Goal: Task Accomplishment & Management: Use online tool/utility

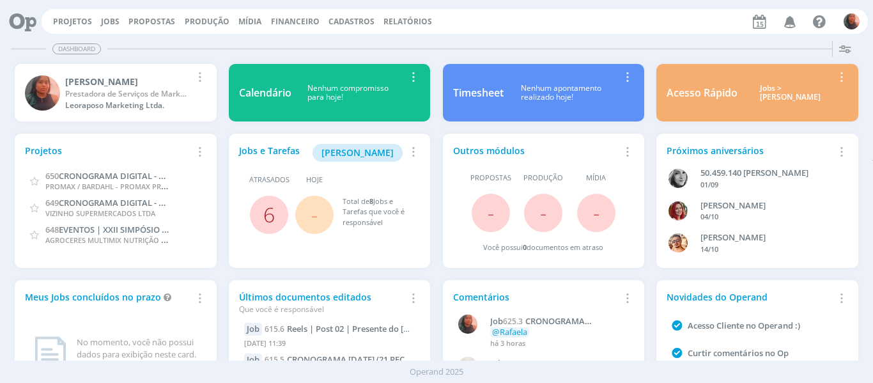
click at [270, 211] on link "6" at bounding box center [269, 214] width 12 height 27
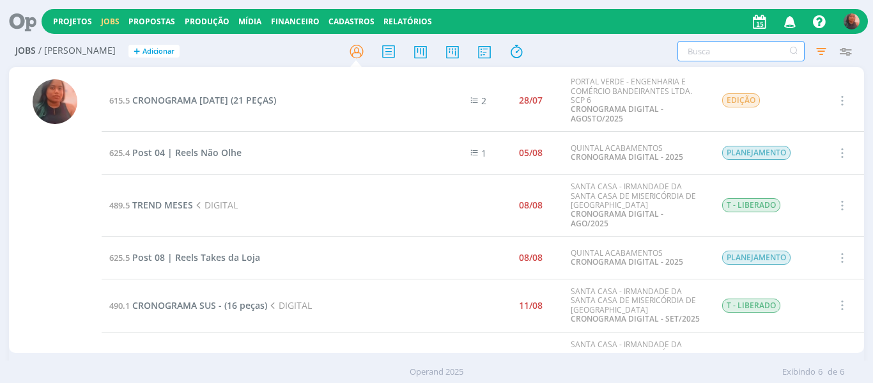
click at [721, 52] on input "text" at bounding box center [741, 51] width 127 height 20
type input "quintal"
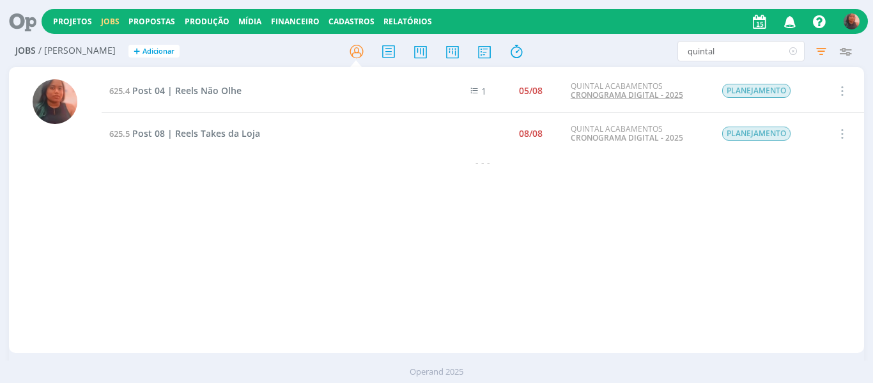
click at [648, 97] on link "CRONOGRAMA DIGITAL - 2025" at bounding box center [627, 95] width 113 height 11
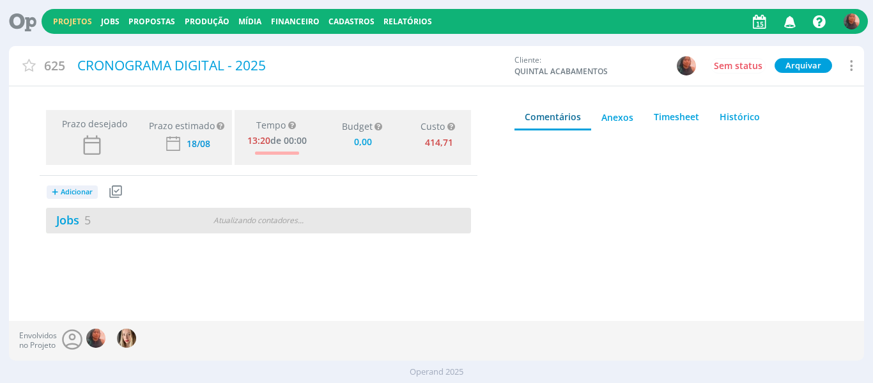
type input "0,00"
click at [159, 216] on div "Jobs 5" at bounding box center [118, 220] width 145 height 17
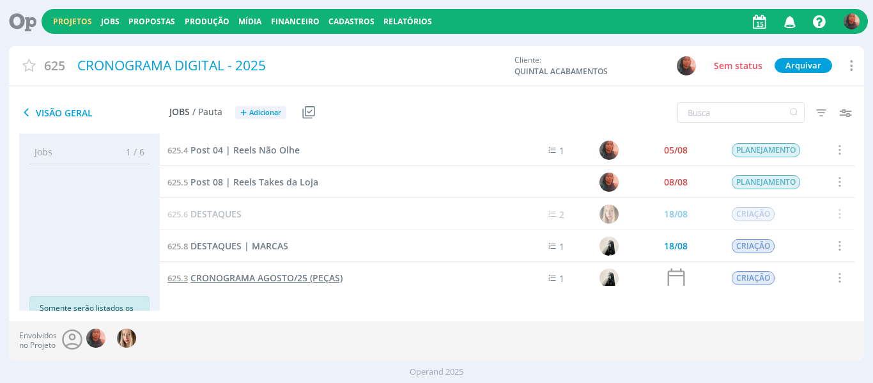
click at [273, 280] on span "CRONOGRAMA AGOSTO/25 (PEÇAS)" at bounding box center [267, 278] width 152 height 12
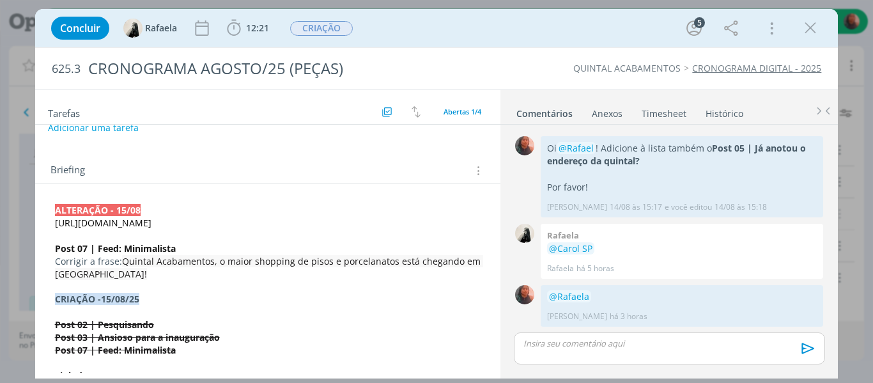
scroll to position [64, 0]
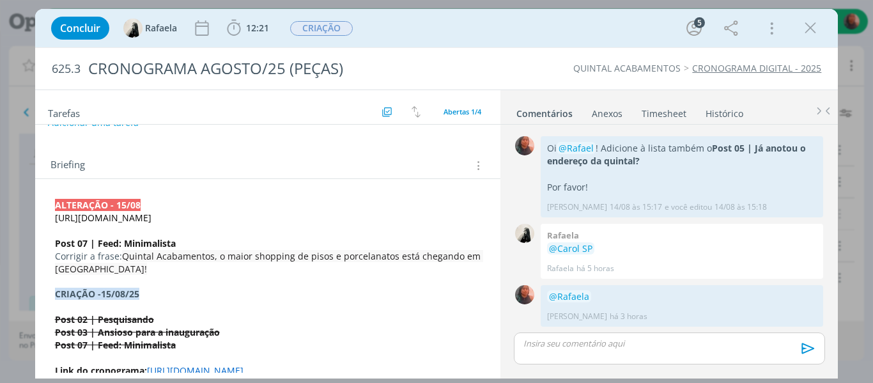
click at [153, 237] on p "dialog" at bounding box center [268, 230] width 426 height 13
click at [144, 276] on p "Corrigir a frase: Quintal Acabamentos, o maior shopping de pisos e porcelanatos…" at bounding box center [268, 264] width 425 height 26
click at [56, 208] on strong "ALTERAÇÃO - 15/08" at bounding box center [99, 205] width 86 height 12
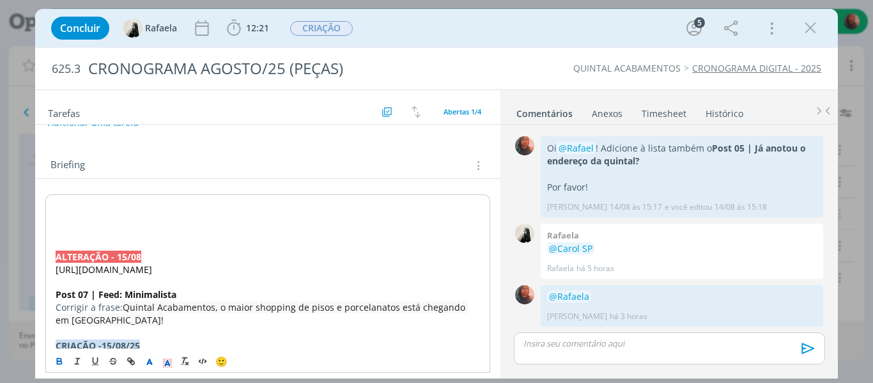
click at [119, 214] on p "dialog" at bounding box center [268, 218] width 425 height 13
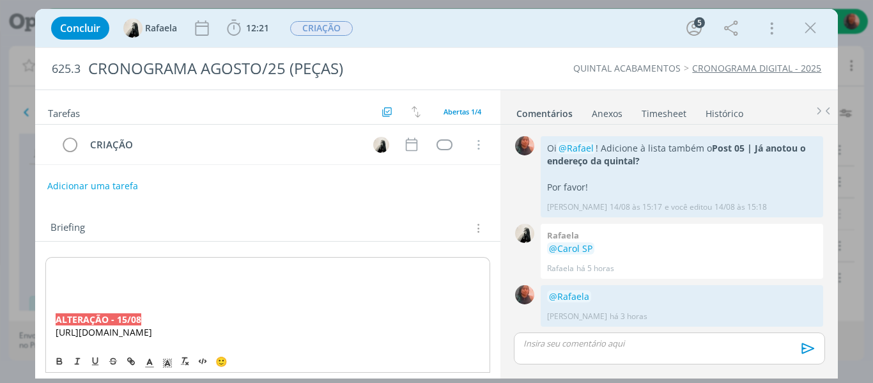
click at [113, 184] on button "Adicionar uma tarefa" at bounding box center [92, 186] width 91 height 22
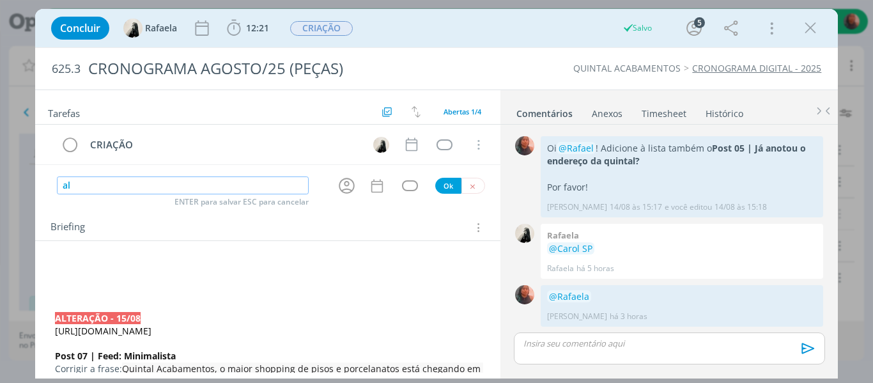
type input "a"
click at [347, 191] on icon "dialog" at bounding box center [347, 186] width 16 height 16
type input "ALTERAÇÃO"
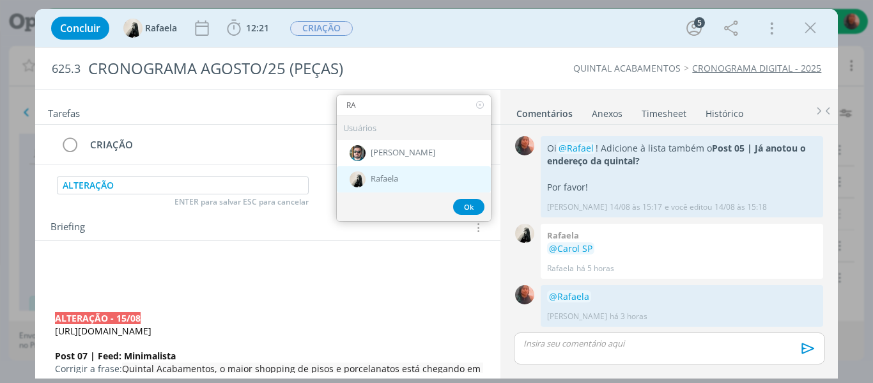
type input "RA"
click at [386, 172] on div "Rafaela" at bounding box center [414, 179] width 154 height 26
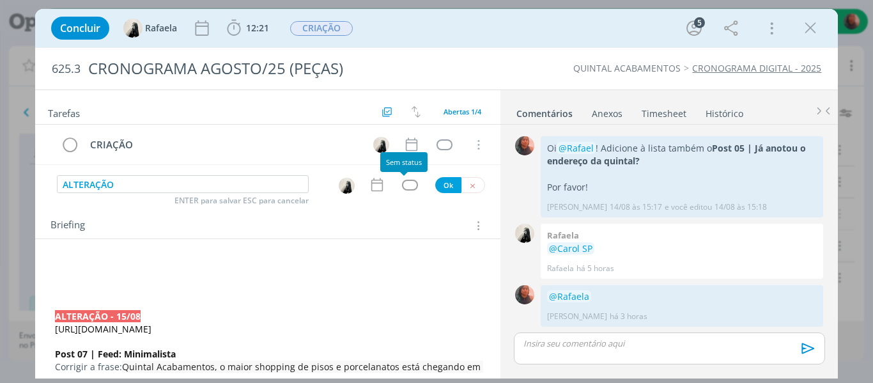
click at [405, 185] on div "dialog" at bounding box center [410, 185] width 16 height 11
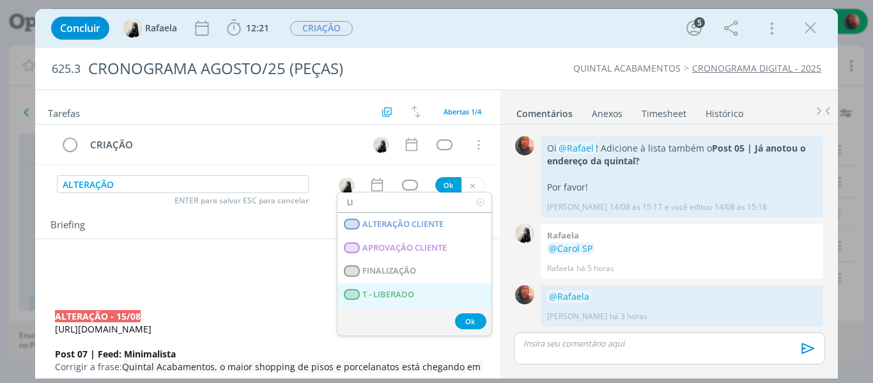
type input "LI"
click at [411, 288] on LIBERADO "T - LIBERADO" at bounding box center [415, 295] width 154 height 24
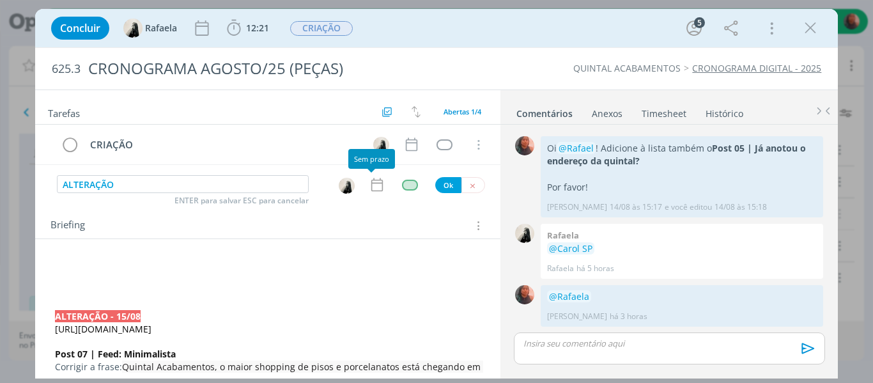
click at [375, 191] on icon "dialog" at bounding box center [377, 184] width 17 height 17
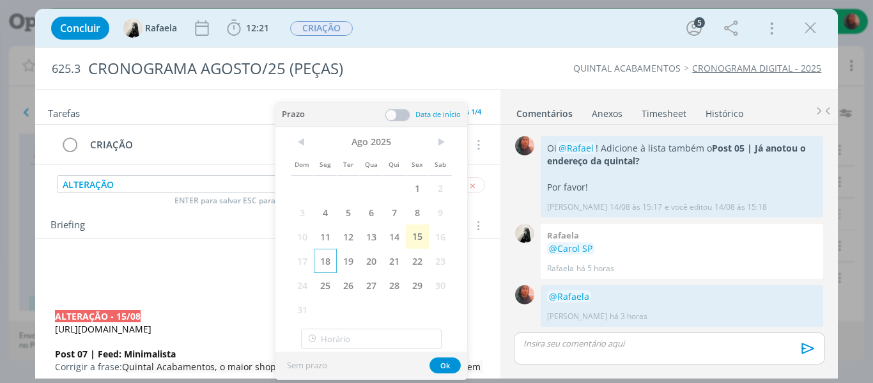
click at [330, 258] on span "18" at bounding box center [325, 261] width 23 height 24
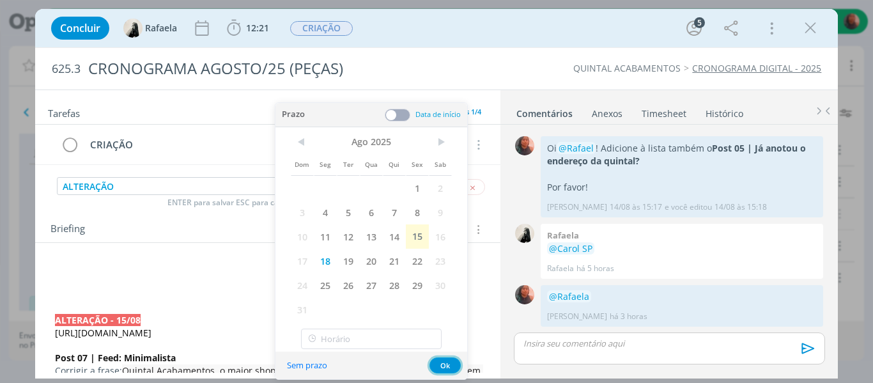
click at [448, 365] on button "Ok" at bounding box center [445, 365] width 31 height 16
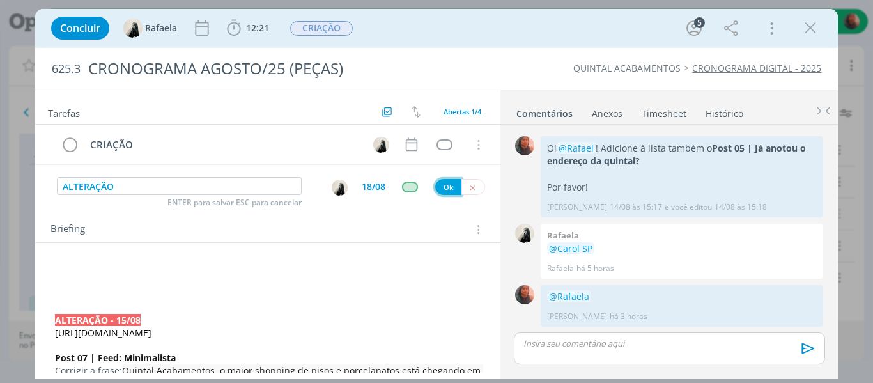
click at [446, 185] on button "Ok" at bounding box center [448, 187] width 26 height 16
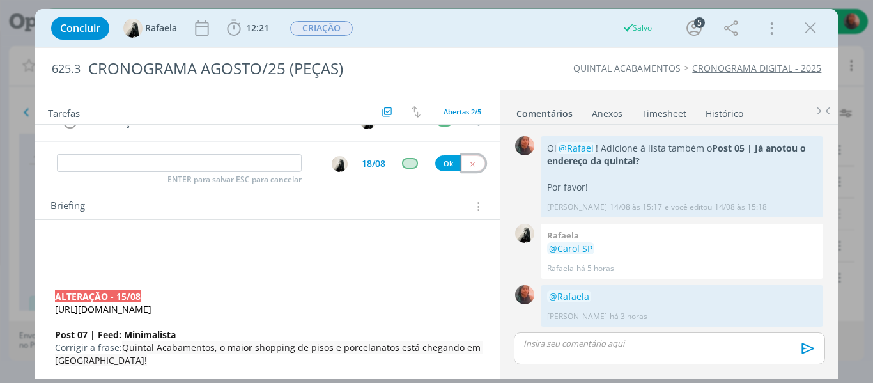
click at [469, 168] on icon "dialog" at bounding box center [473, 164] width 8 height 8
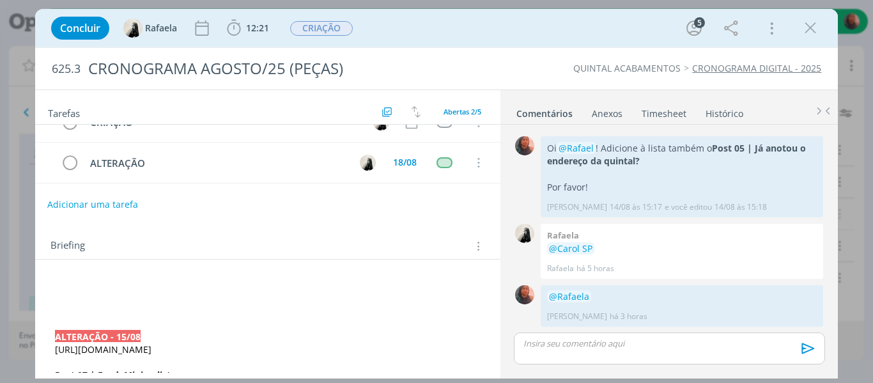
scroll to position [0, 0]
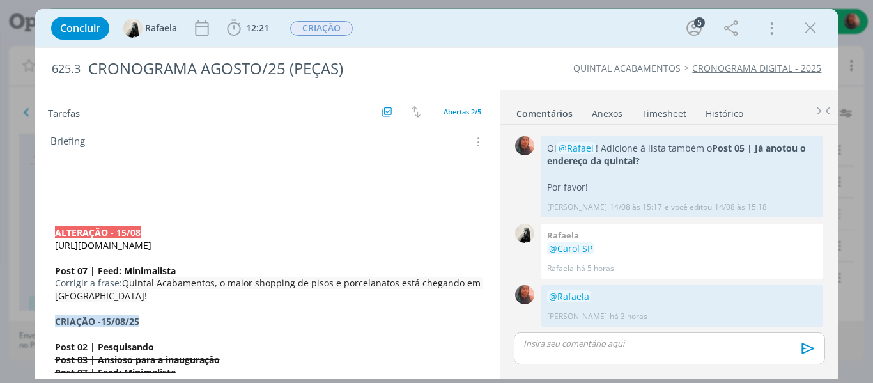
click at [115, 194] on p "dialog" at bounding box center [268, 194] width 426 height 13
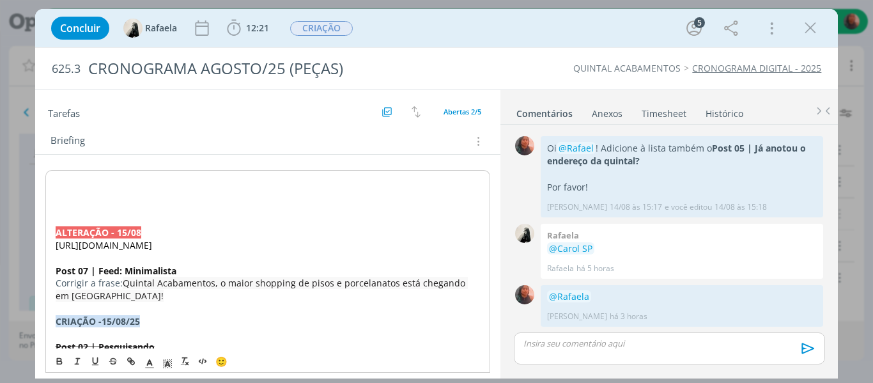
click at [108, 187] on p "dialog" at bounding box center [268, 181] width 425 height 13
drag, startPoint x: 120, startPoint y: 333, endPoint x: 49, endPoint y: 331, distance: 70.4
copy strong "﻿CRIAÇÃO -15/08/25"
click at [105, 194] on p "dialog" at bounding box center [268, 194] width 425 height 13
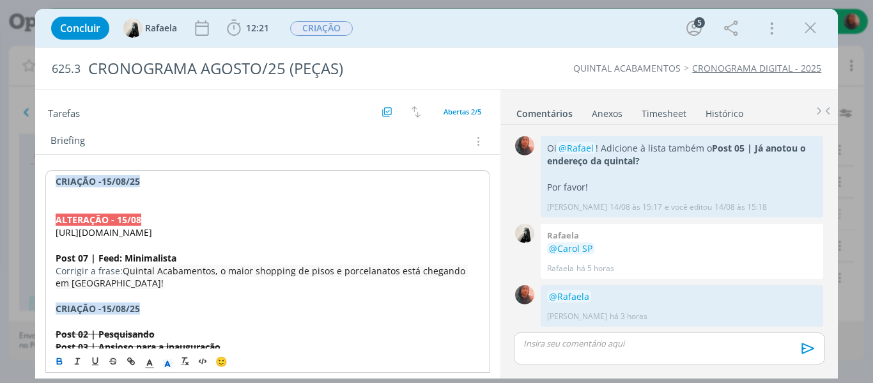
click at [102, 179] on strong "﻿CRIAÇÃO -15/08/25" at bounding box center [98, 181] width 84 height 12
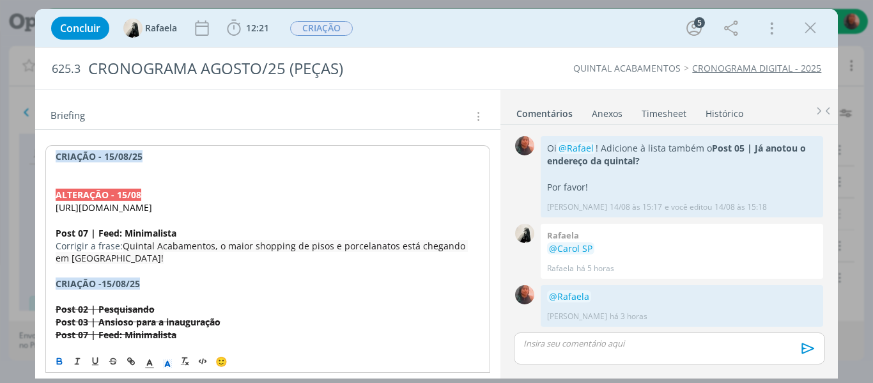
scroll to position [192, 0]
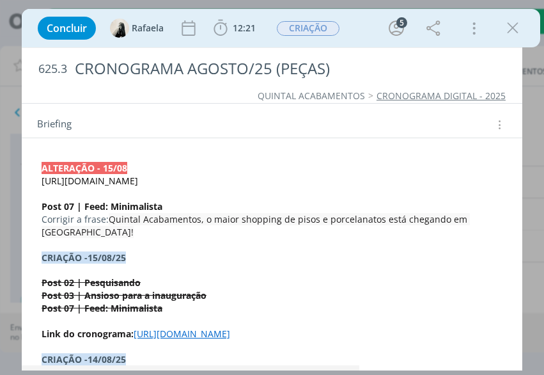
click at [108, 239] on p "Corrigir a frase: Quintal Acabamentos, o maior shopping de pisos e porcelanatos…" at bounding box center [272, 226] width 461 height 26
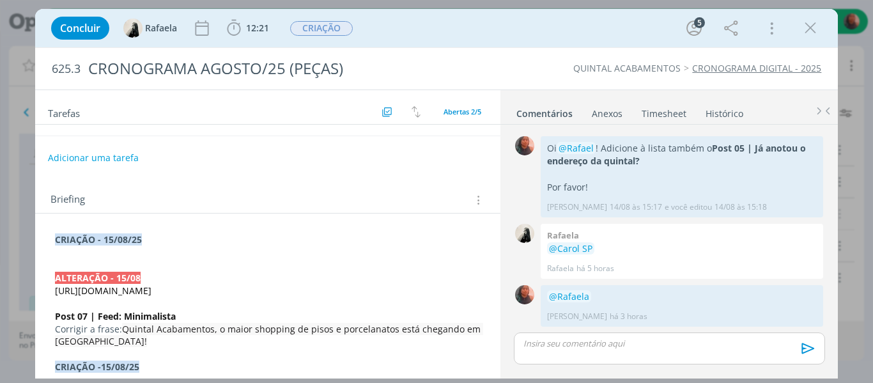
scroll to position [65, 0]
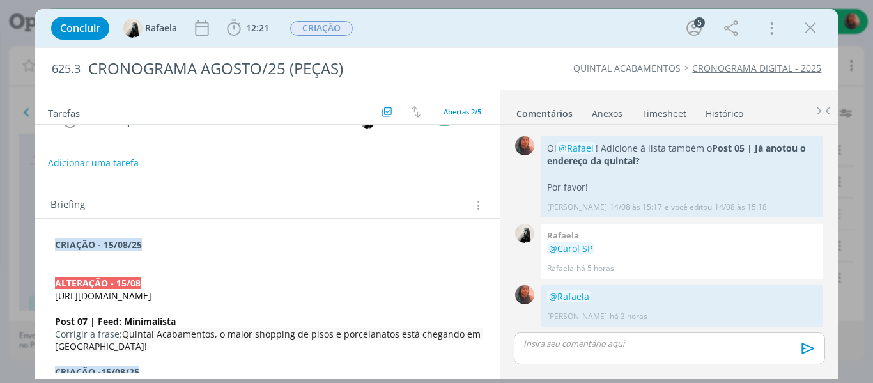
click at [102, 258] on p "dialog" at bounding box center [268, 257] width 426 height 13
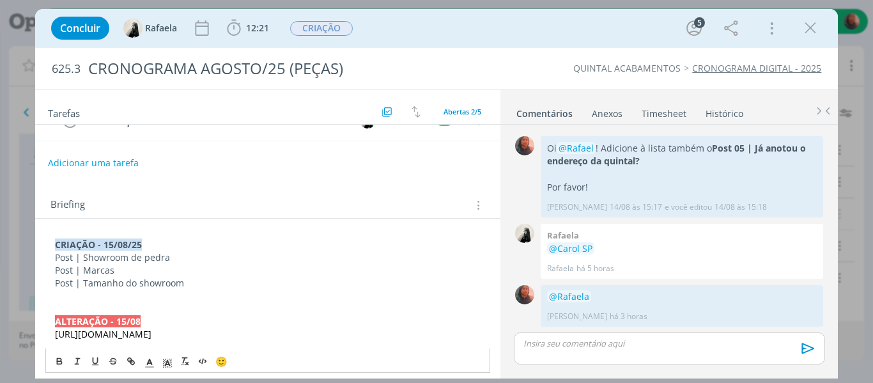
click at [148, 247] on p "﻿CRIAÇÃO - [DATE]" at bounding box center [268, 245] width 426 height 13
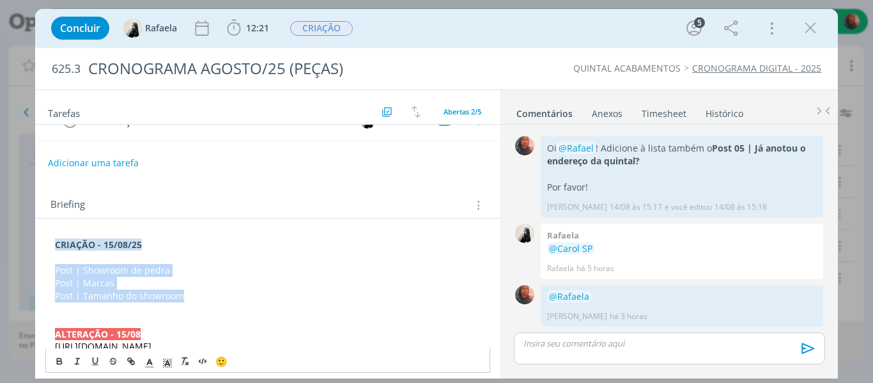
drag, startPoint x: 187, startPoint y: 297, endPoint x: 53, endPoint y: 272, distance: 135.9
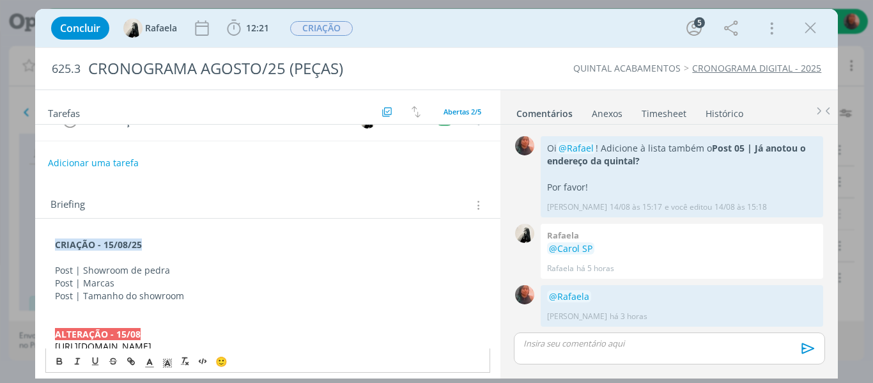
click at [49, 356] on div "🙂" at bounding box center [268, 360] width 444 height 24
click at [56, 357] on icon "dialog" at bounding box center [59, 361] width 10 height 10
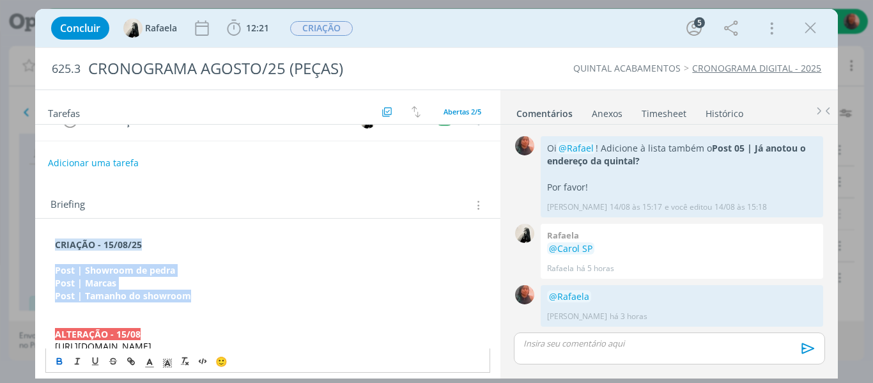
scroll to position [129, 0]
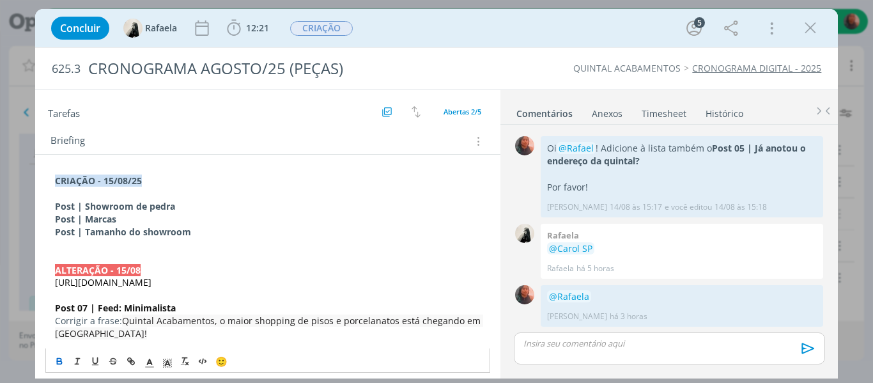
click at [156, 267] on p "ALTERAÇÃO - 15/08" at bounding box center [268, 270] width 426 height 13
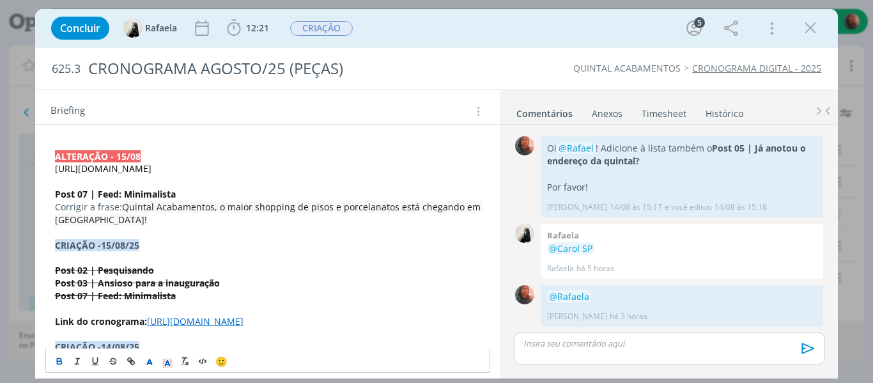
scroll to position [256, 0]
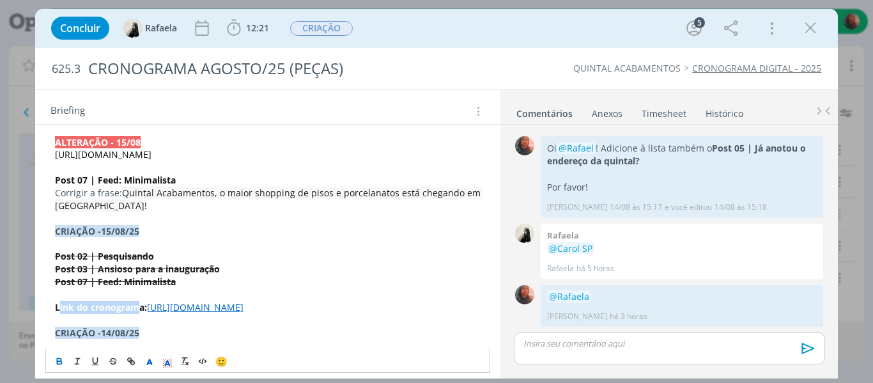
drag, startPoint x: 58, startPoint y: 317, endPoint x: 141, endPoint y: 318, distance: 83.1
click at [141, 313] on strong "Link do cronograma:" at bounding box center [101, 307] width 92 height 12
drag, startPoint x: 327, startPoint y: 347, endPoint x: 52, endPoint y: 319, distance: 277.0
click at [52, 319] on div "﻿CRIAÇÃO - [DATE] Post | Showroom de pedra Post | Marcas Post | Tamanho do show…" at bounding box center [268, 377] width 446 height 670
copy p "Link do cronograma: [URL][DOMAIN_NAME]"
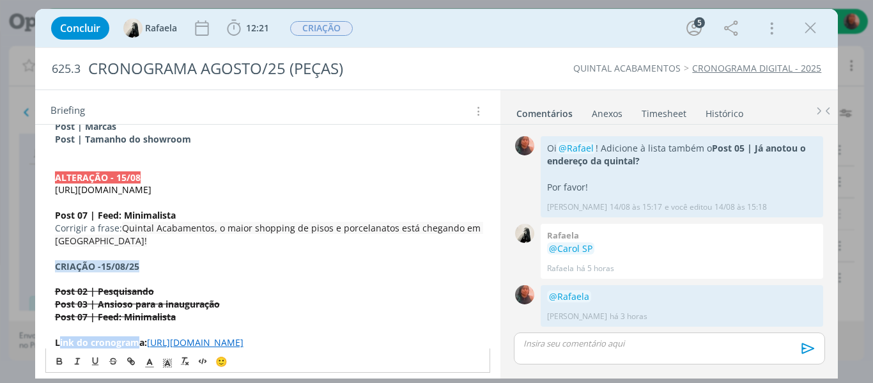
scroll to position [192, 0]
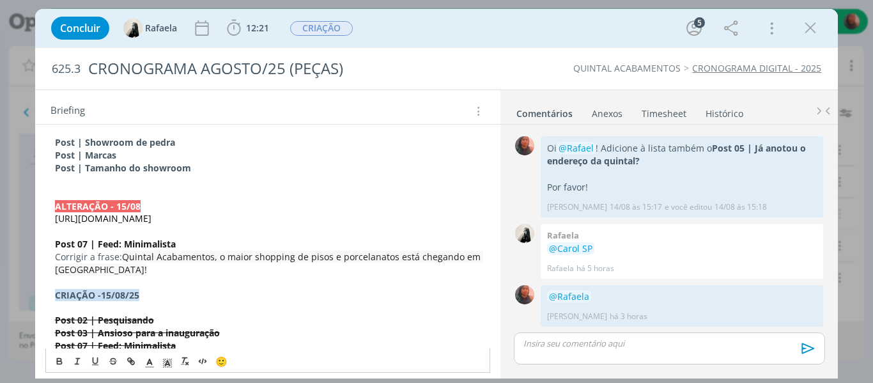
click at [194, 168] on p "Post | Tamanho do showroom" at bounding box center [268, 168] width 426 height 13
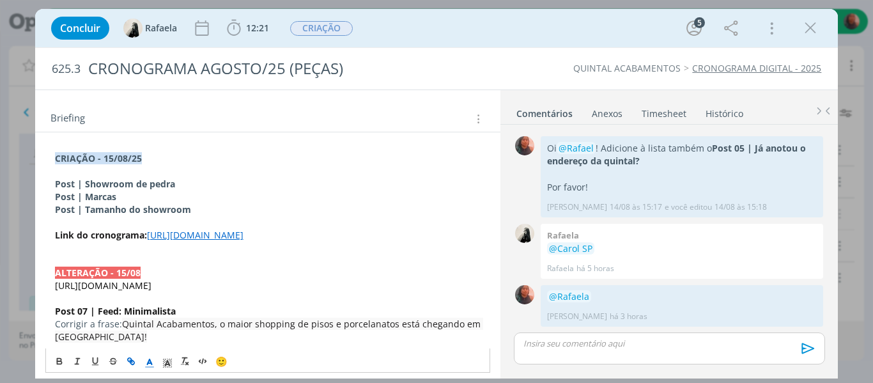
scroll to position [129, 0]
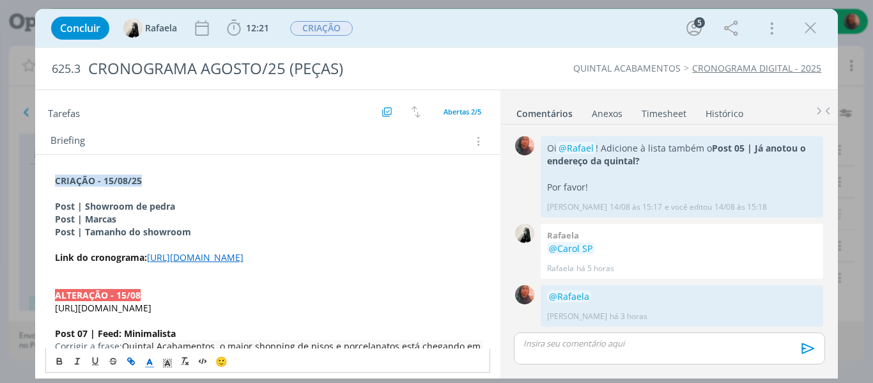
click at [102, 183] on strong "﻿CRIAÇÃO - [DATE]" at bounding box center [98, 181] width 87 height 12
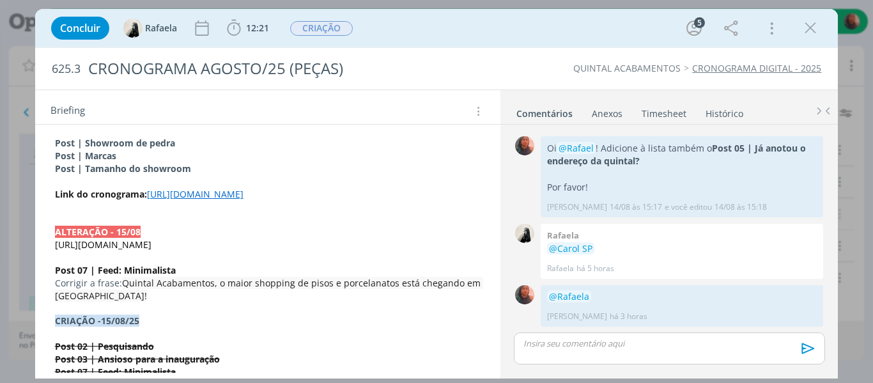
scroll to position [256, 0]
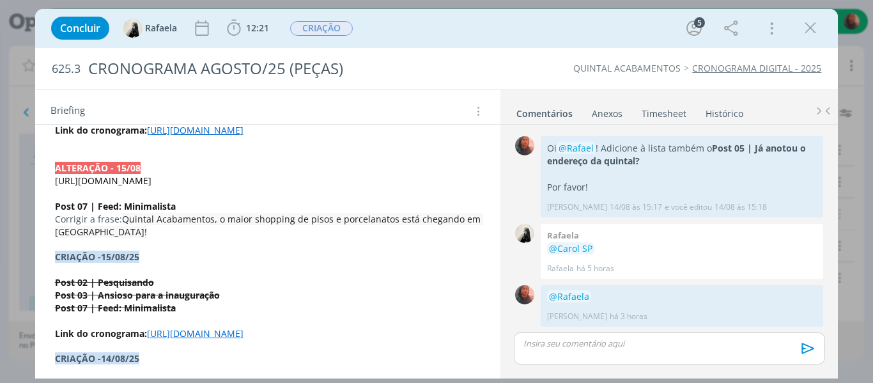
drag, startPoint x: 817, startPoint y: 25, endPoint x: 683, endPoint y: 8, distance: 134.7
click at [816, 26] on icon "dialog" at bounding box center [810, 28] width 19 height 19
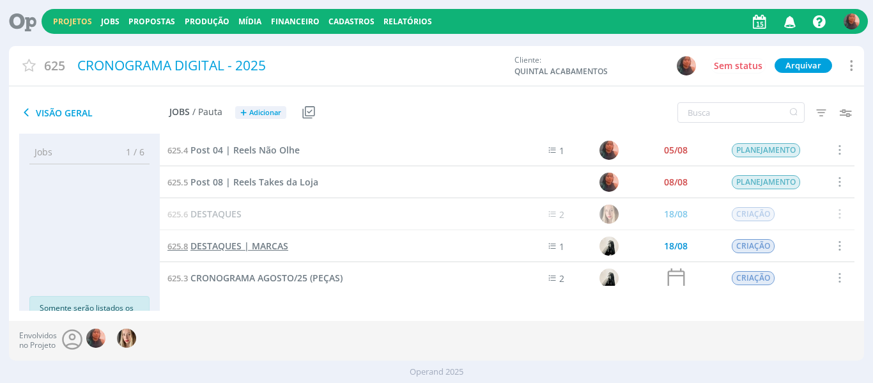
click at [247, 241] on span "DESTAQUES | MARCAS" at bounding box center [240, 246] width 98 height 12
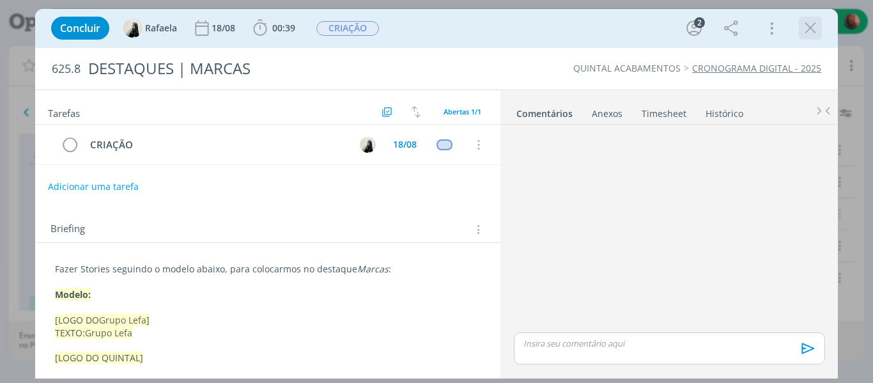
click at [805, 17] on div "dialog" at bounding box center [810, 28] width 23 height 23
